Goal: Transaction & Acquisition: Download file/media

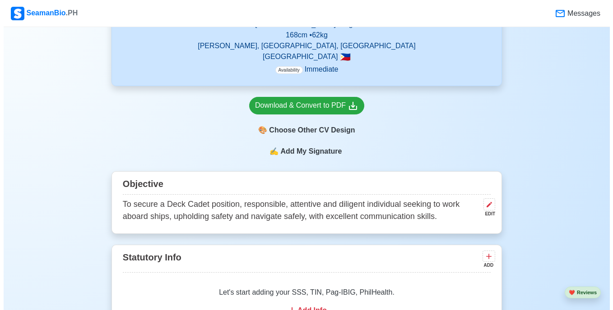
scroll to position [366, 0]
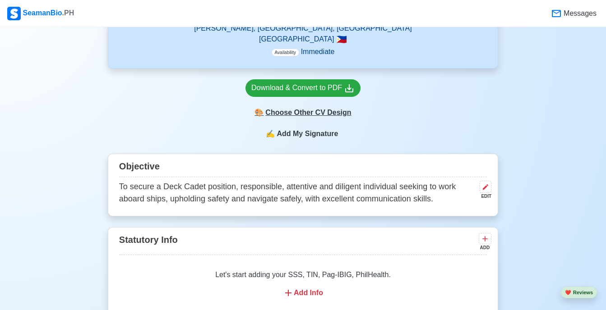
click at [294, 111] on div "🎨 Choose Other CV Design" at bounding box center [303, 112] width 115 height 17
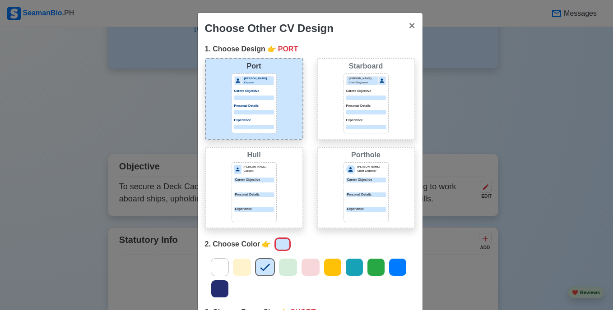
click at [326, 102] on div "Starboard [PERSON_NAME] Chief Engineer Career Objective Personal Details Experi…" at bounding box center [366, 99] width 98 height 82
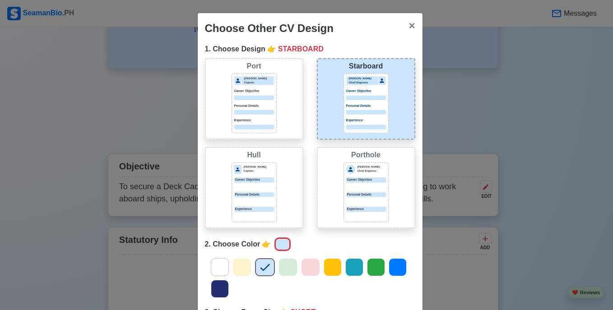
click at [242, 109] on div "Personal Details" at bounding box center [254, 109] width 40 height 11
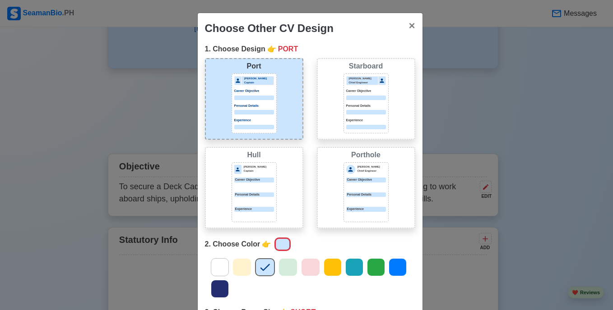
click at [317, 129] on div "Starboard [PERSON_NAME] Chief Engineer Career Objective Personal Details Experi…" at bounding box center [366, 99] width 98 height 82
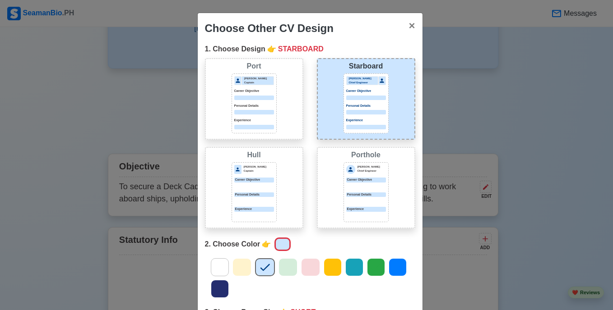
click at [329, 183] on div "Porthole [PERSON_NAME] Chief Engineer Career Objective Personal Details Experie…" at bounding box center [366, 188] width 98 height 82
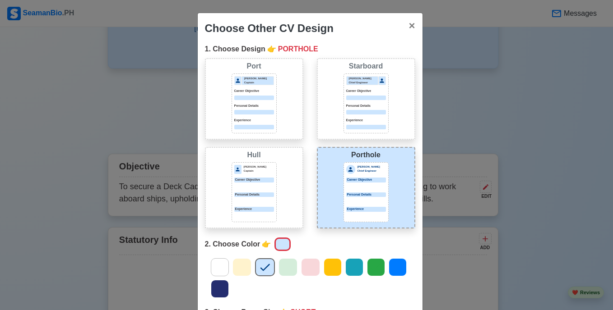
click at [273, 181] on div "[PERSON_NAME] [PERSON_NAME] Captain Career Objective Personal Details Experience" at bounding box center [254, 188] width 98 height 82
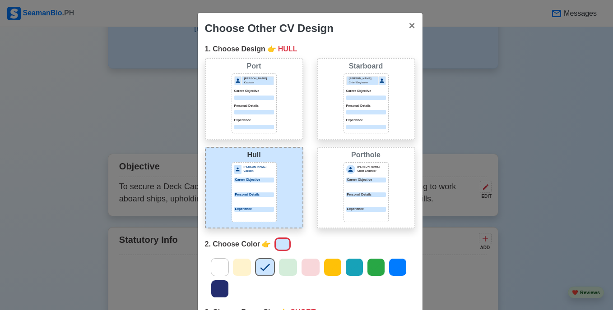
click at [350, 182] on div "Career Objective" at bounding box center [366, 180] width 40 height 5
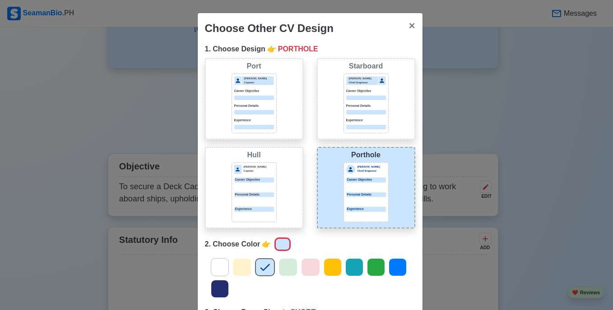
click at [288, 179] on div "[PERSON_NAME] [PERSON_NAME] Captain Career Objective Personal Details Experience" at bounding box center [254, 188] width 98 height 82
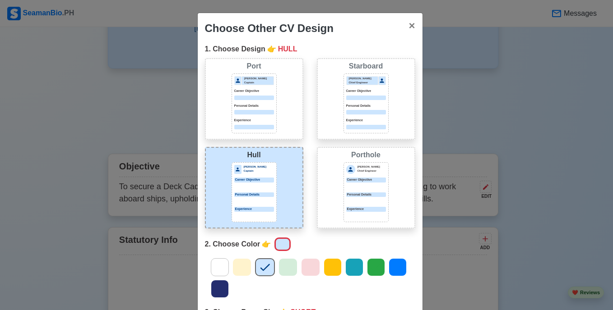
click at [268, 104] on p "Personal Details" at bounding box center [254, 106] width 40 height 5
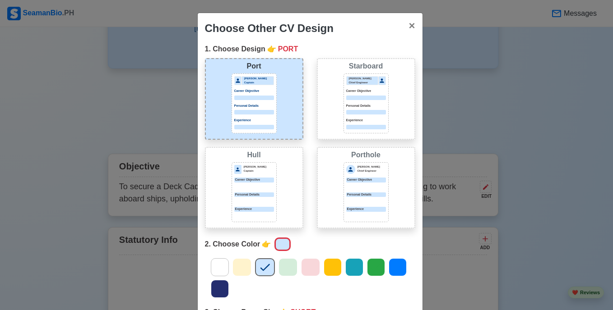
click at [287, 271] on icon at bounding box center [288, 268] width 14 height 14
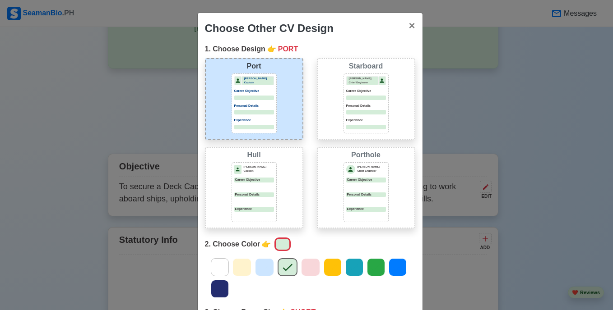
click at [314, 266] on div at bounding box center [310, 268] width 19 height 18
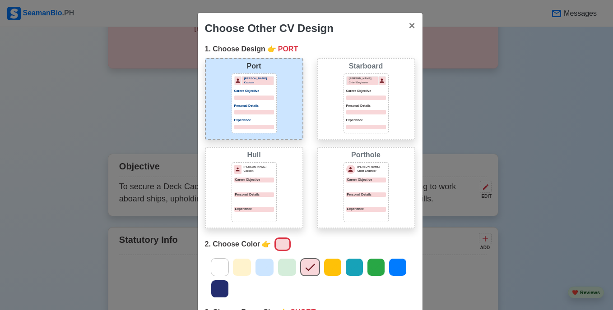
click at [222, 263] on icon at bounding box center [220, 268] width 14 height 14
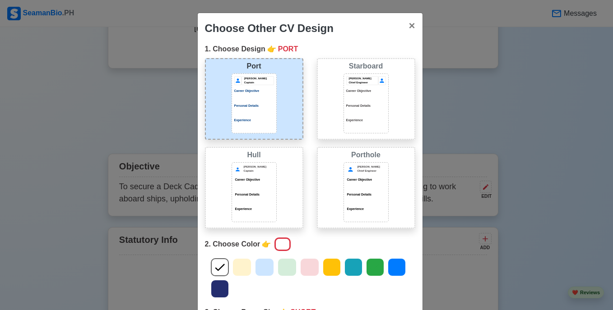
click at [258, 267] on icon at bounding box center [265, 268] width 14 height 14
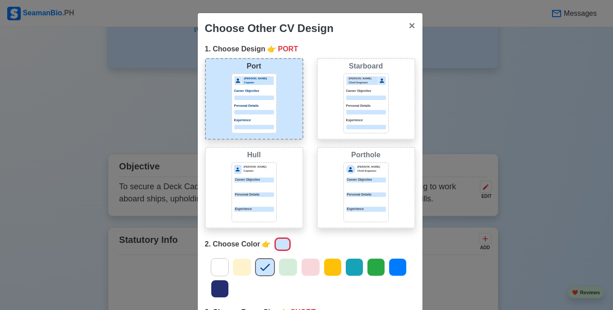
click at [218, 289] on icon at bounding box center [219, 289] width 9 height 7
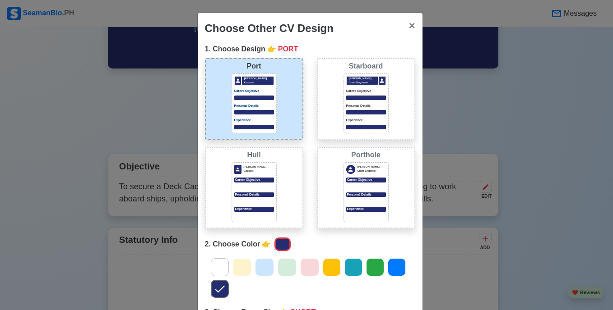
click at [265, 268] on icon at bounding box center [265, 268] width 14 height 14
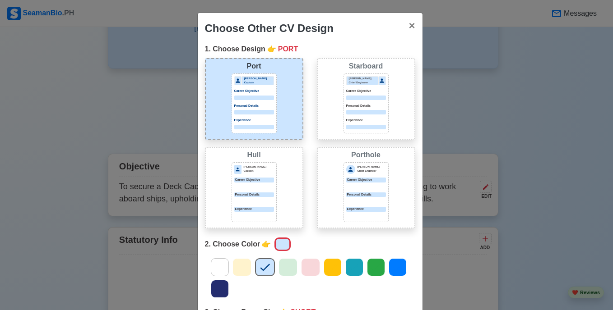
click at [399, 266] on icon at bounding box center [398, 268] width 14 height 14
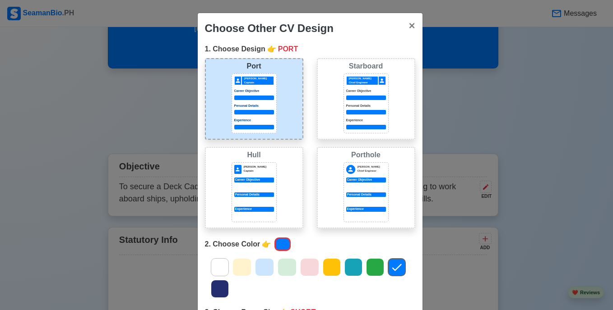
click at [268, 266] on div at bounding box center [264, 268] width 19 height 18
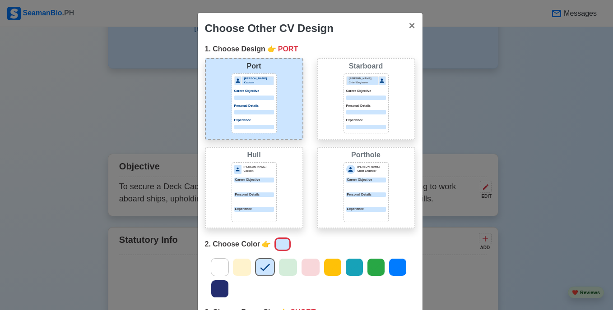
scroll to position [106, 0]
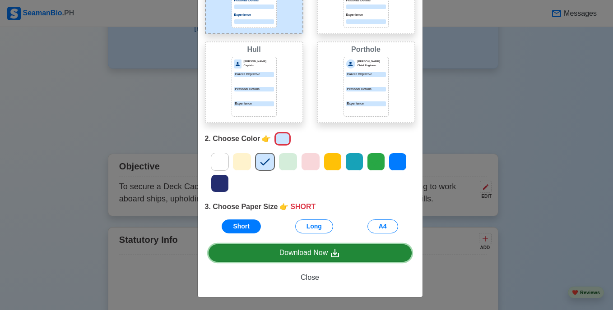
click at [308, 255] on div "Download Now" at bounding box center [309, 253] width 61 height 11
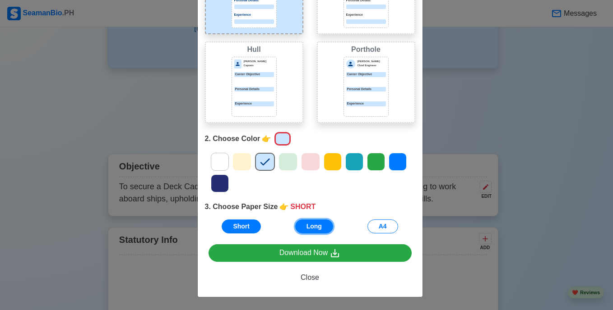
click at [314, 227] on button "Long" at bounding box center [314, 227] width 38 height 14
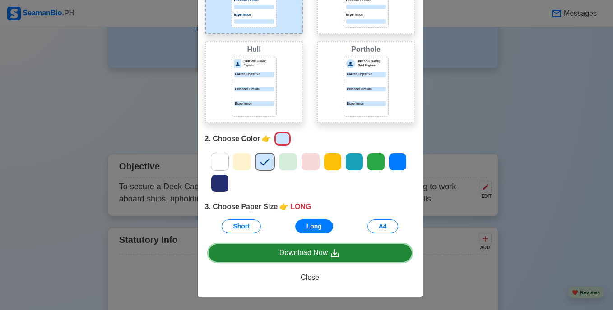
click at [315, 253] on div "Download Now" at bounding box center [309, 253] width 61 height 11
